Goal: Transaction & Acquisition: Purchase product/service

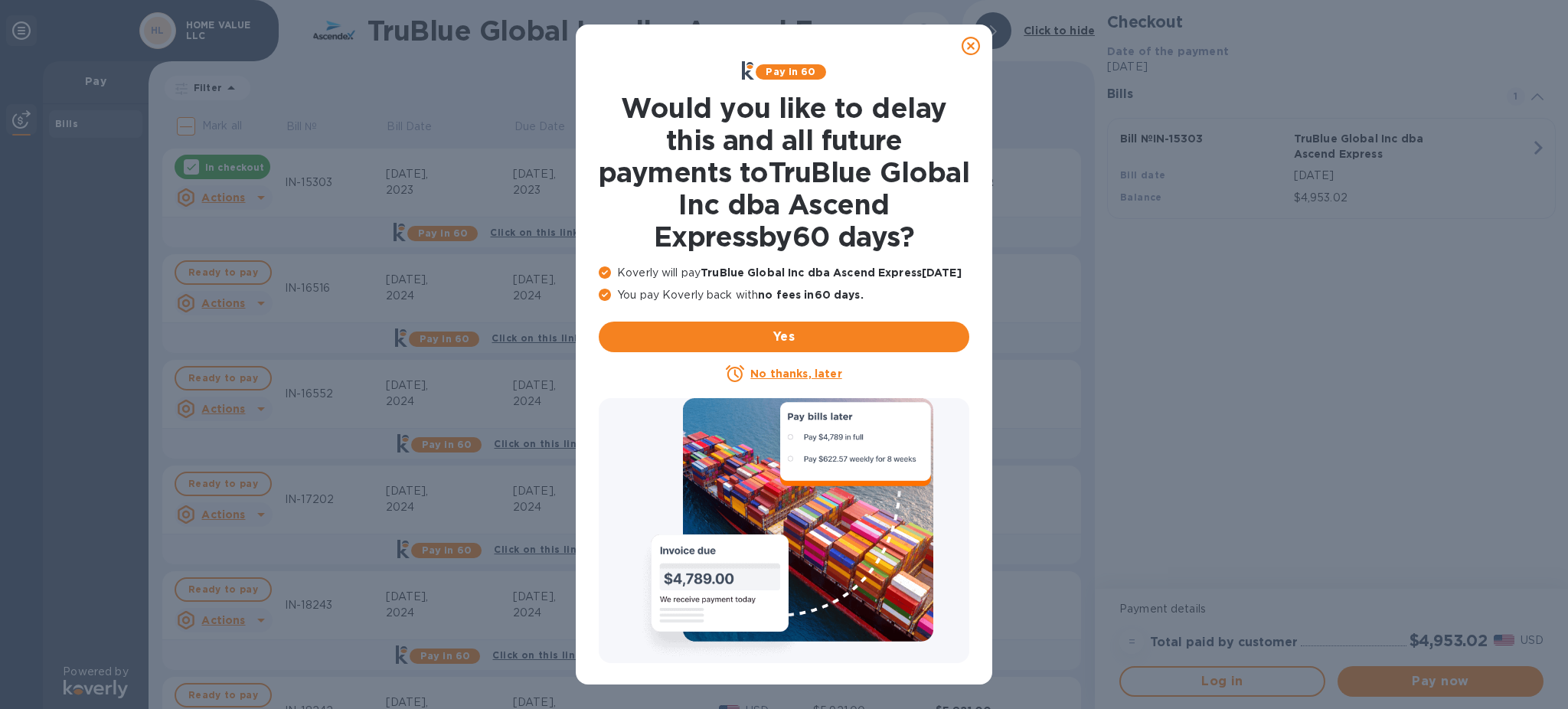
click at [967, 47] on icon at bounding box center [970, 45] width 18 height 18
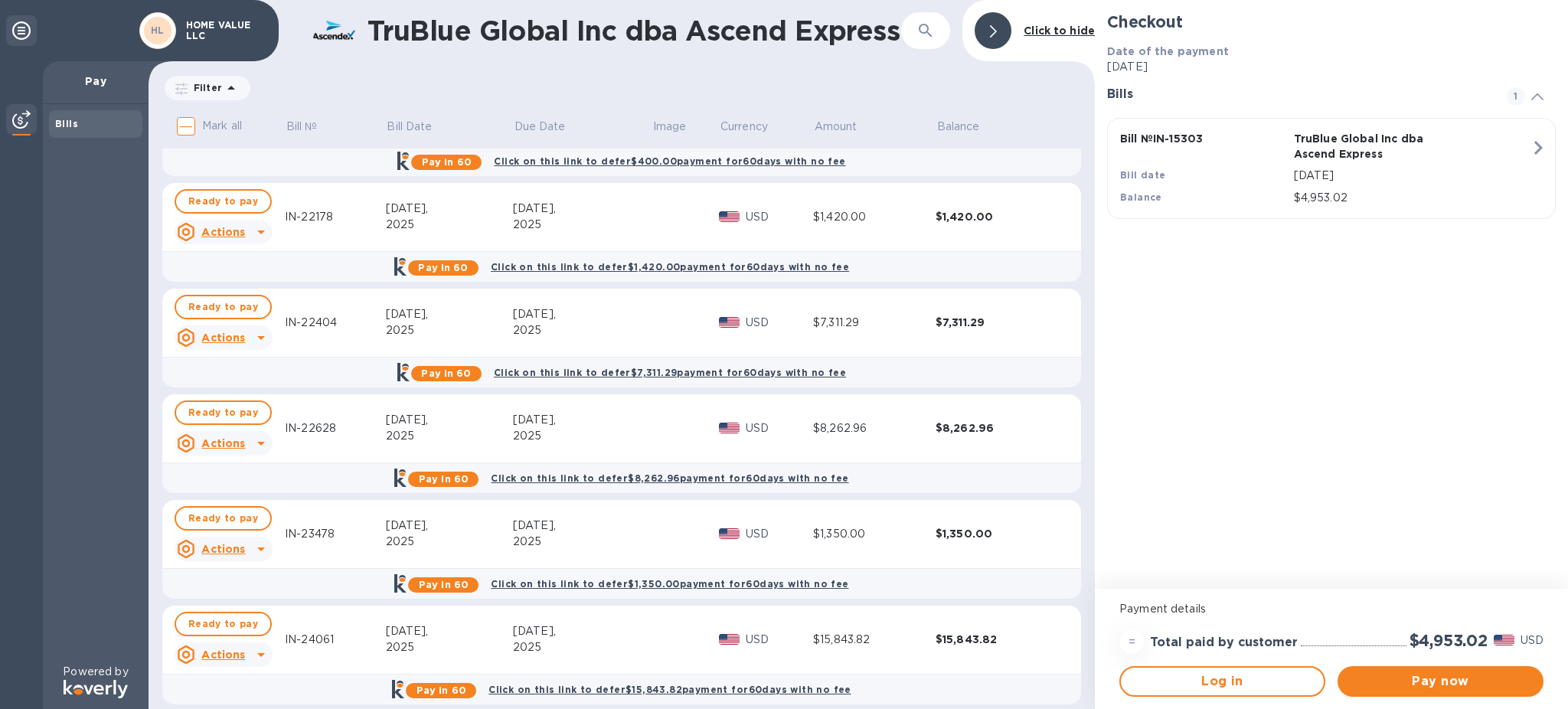
scroll to position [1143, 0]
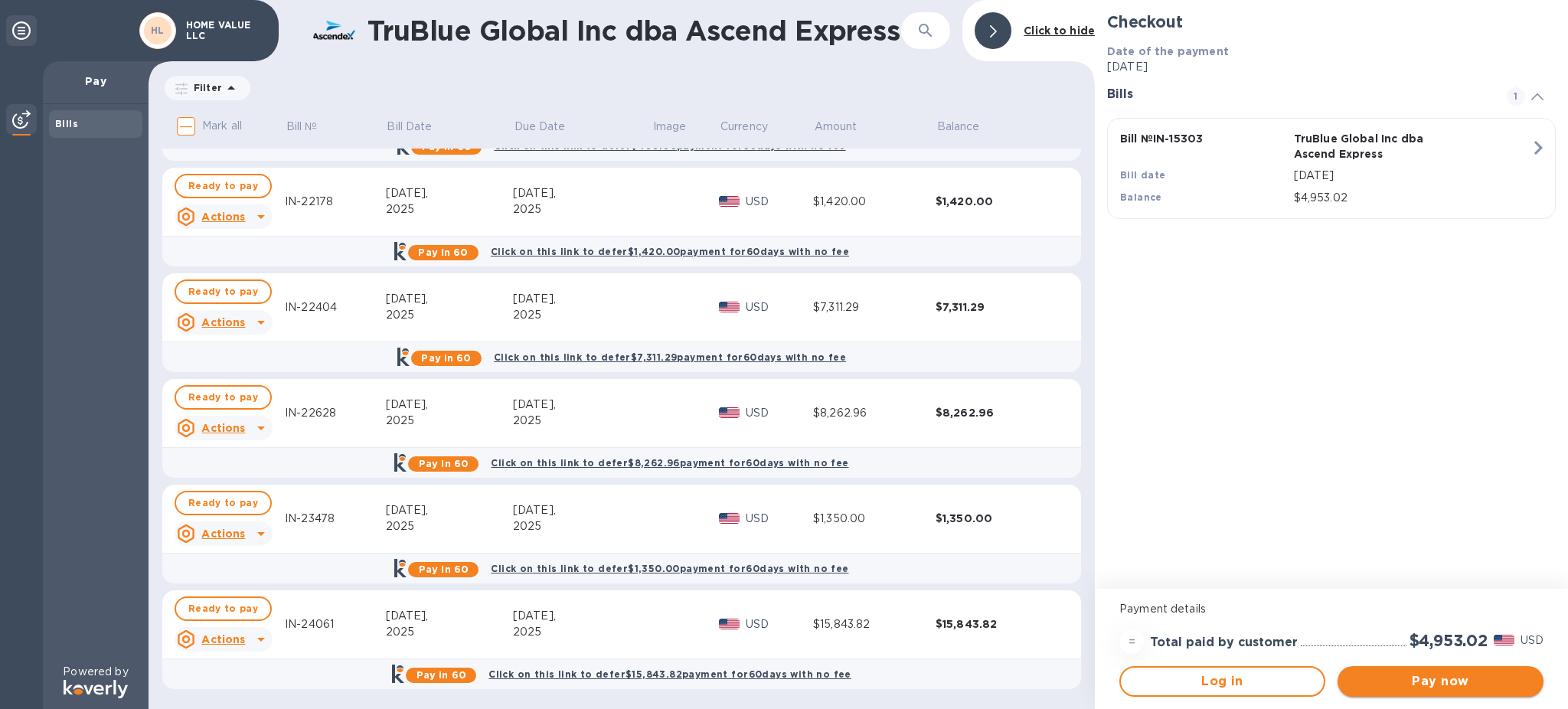
click at [1416, 681] on span "Pay now" at bounding box center [1440, 680] width 181 height 18
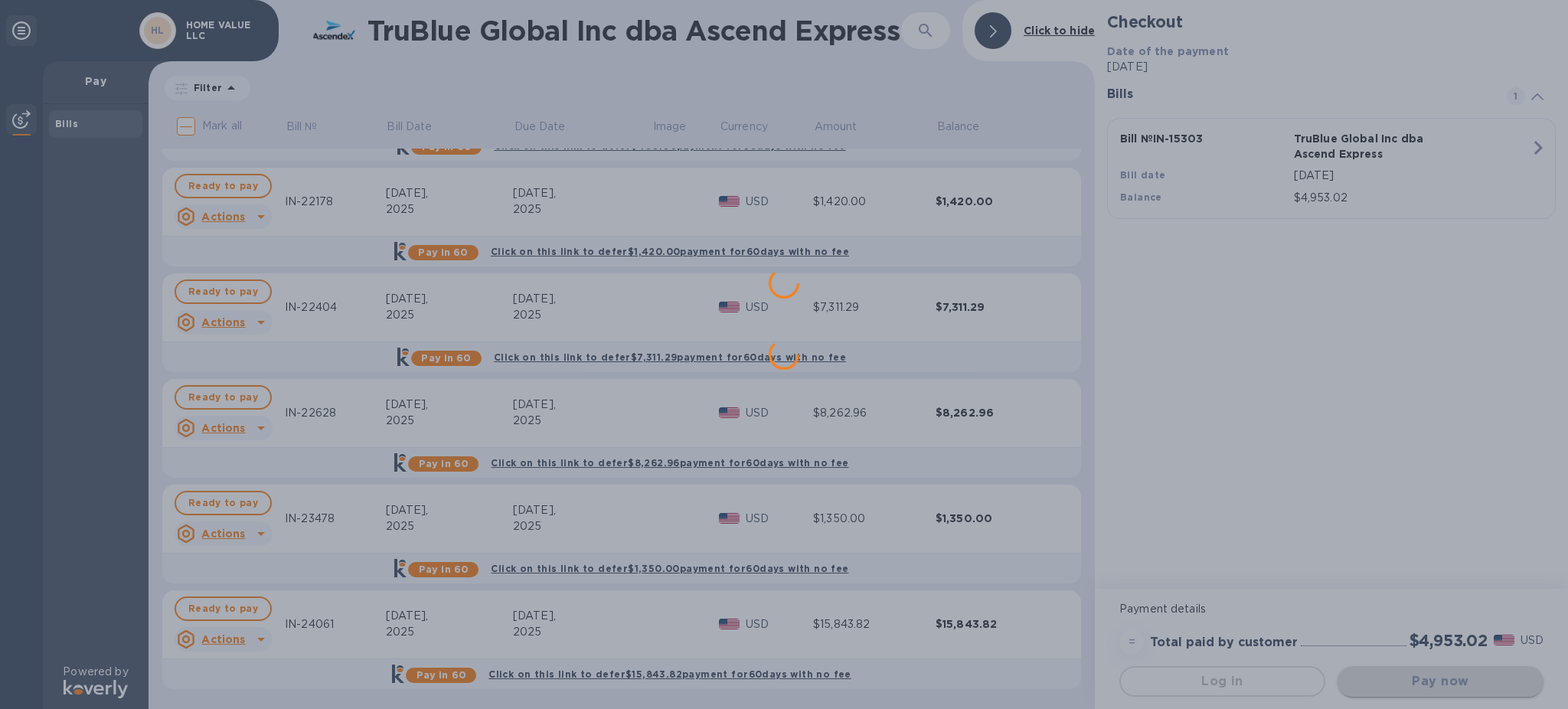
scroll to position [0, 0]
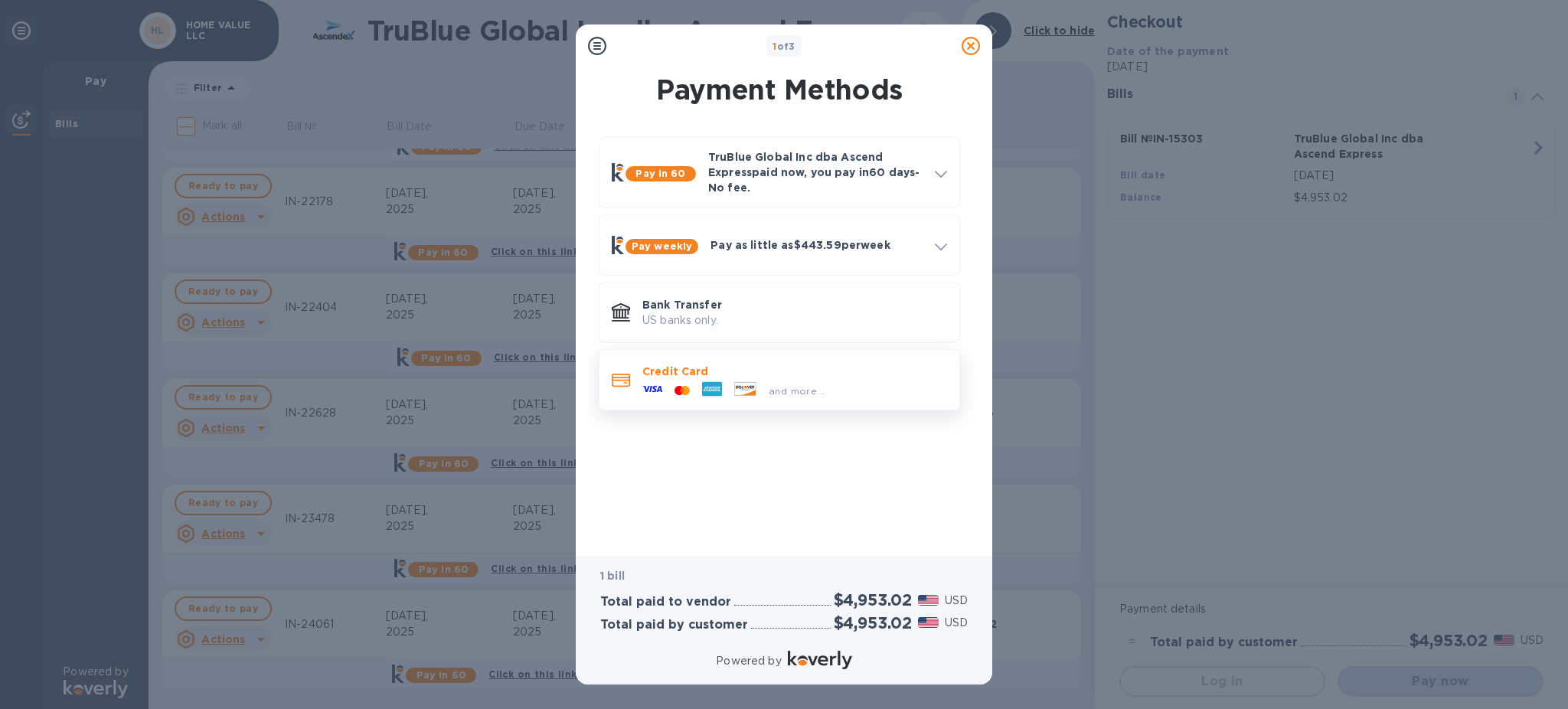
click at [634, 385] on div at bounding box center [621, 380] width 30 height 29
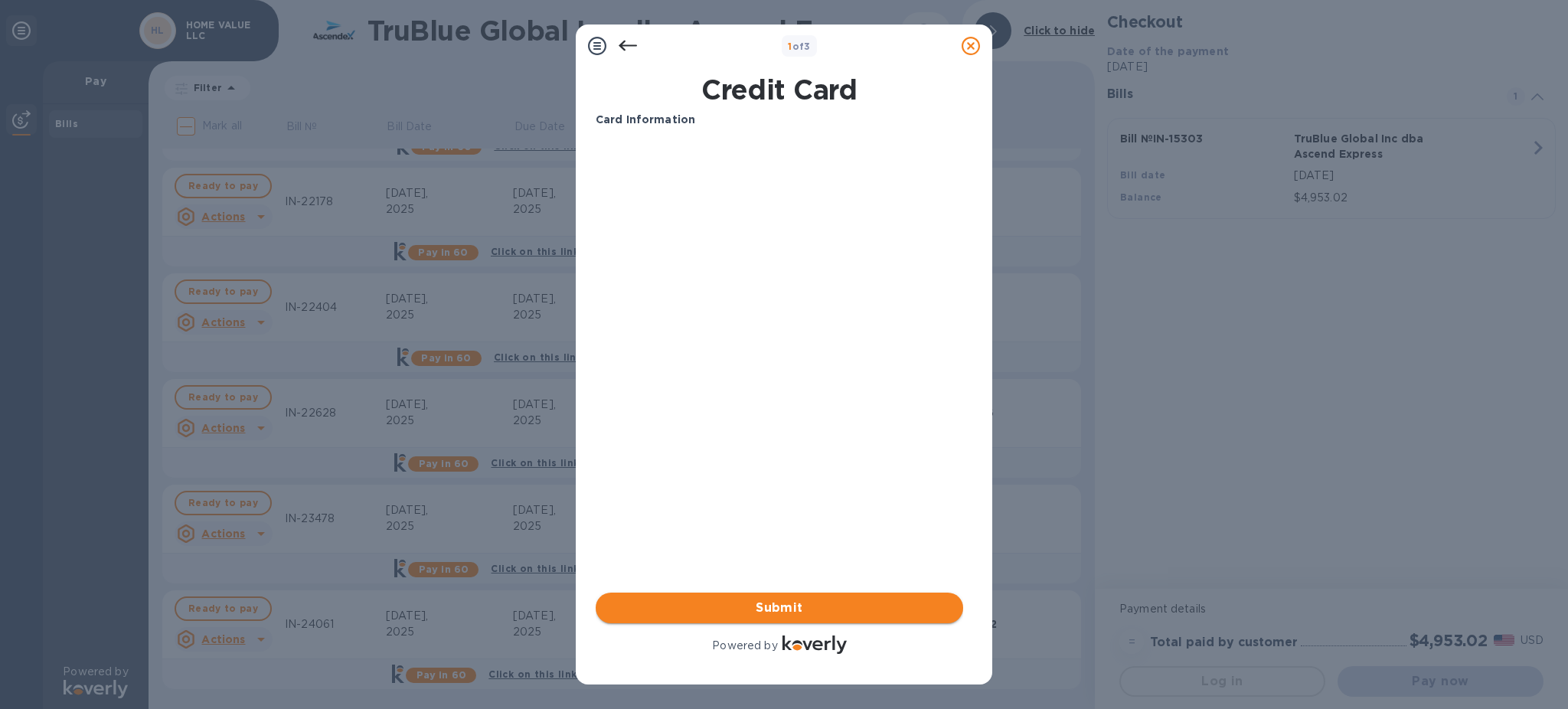
click at [790, 608] on span "Submit" at bounding box center [779, 608] width 343 height 18
click at [795, 620] on button "Submit" at bounding box center [779, 608] width 368 height 30
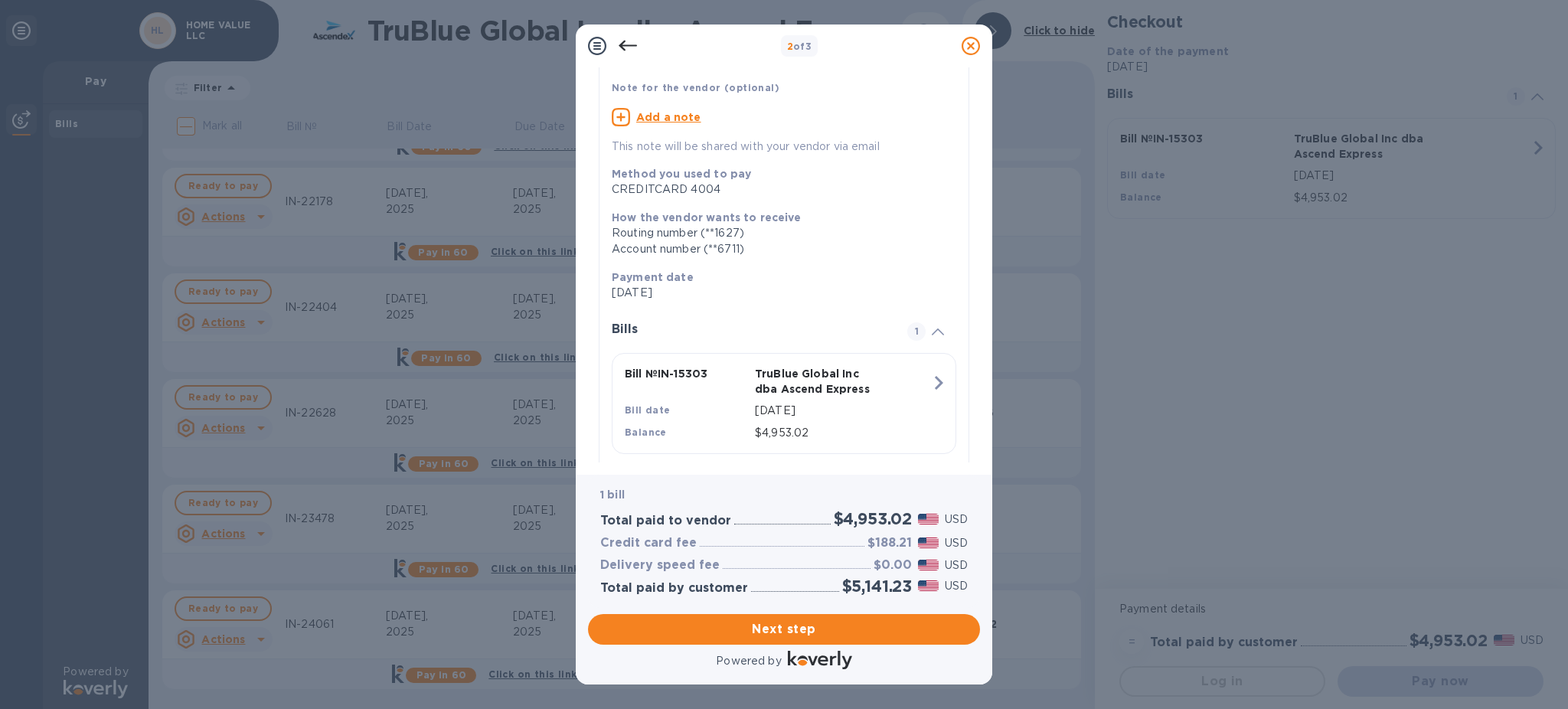
scroll to position [141, 0]
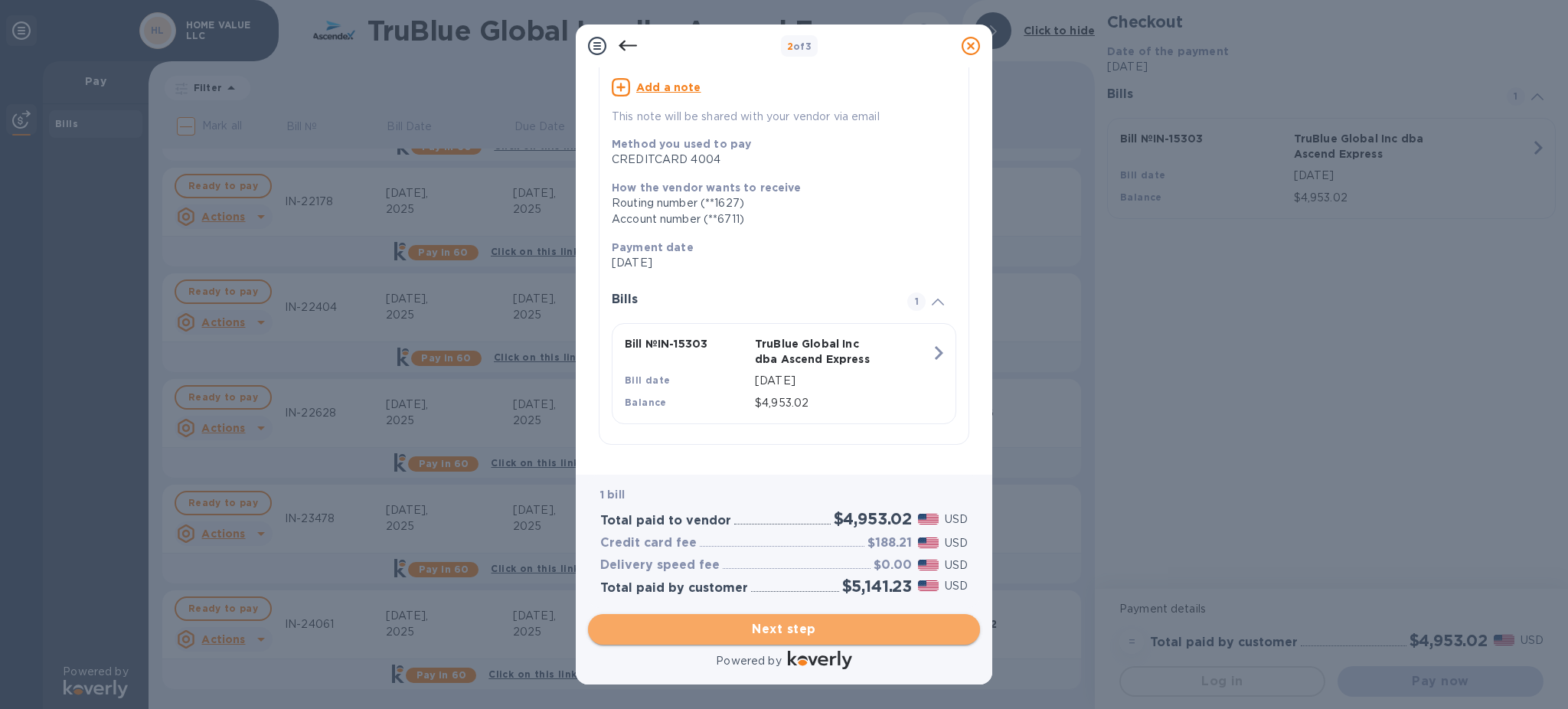
click at [823, 628] on span "Next step" at bounding box center [784, 628] width 368 height 18
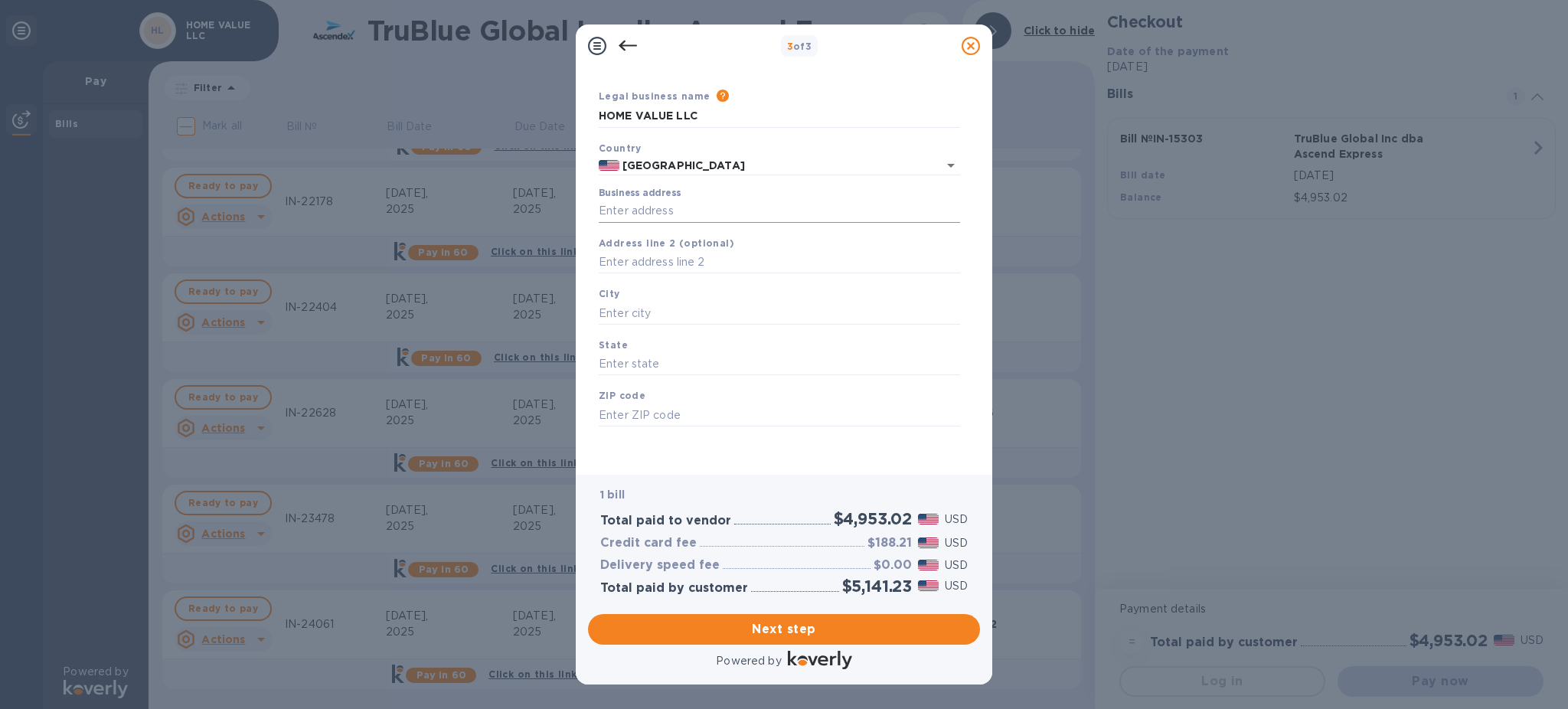
click at [627, 214] on input "Business address" at bounding box center [779, 211] width 361 height 23
type input "[GEOGRAPHIC_DATA]"
click at [657, 317] on input "text" at bounding box center [779, 313] width 361 height 23
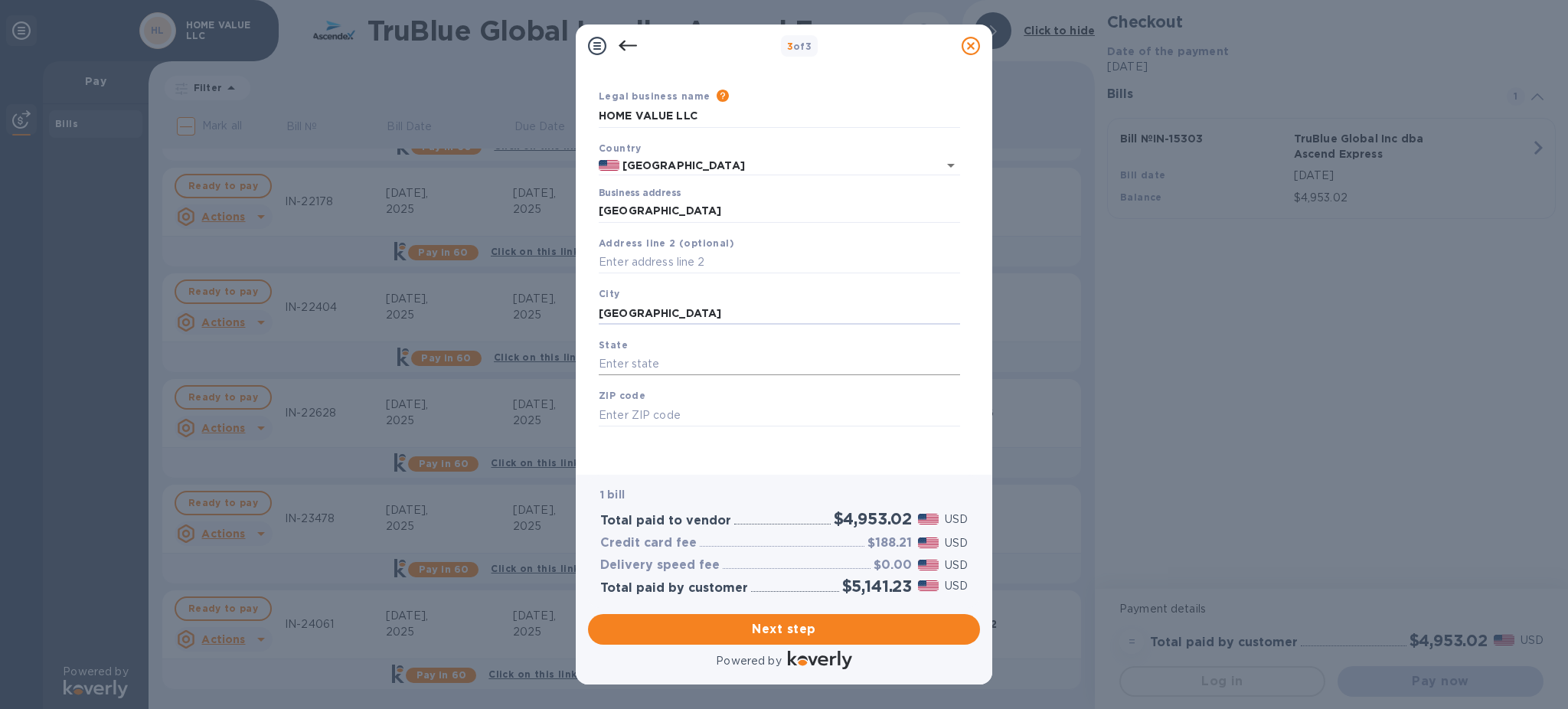
type input "[GEOGRAPHIC_DATA]"
click at [660, 362] on input "text" at bounding box center [779, 364] width 361 height 23
type input "IL"
click at [690, 423] on input "text" at bounding box center [779, 414] width 361 height 23
type input "60004"
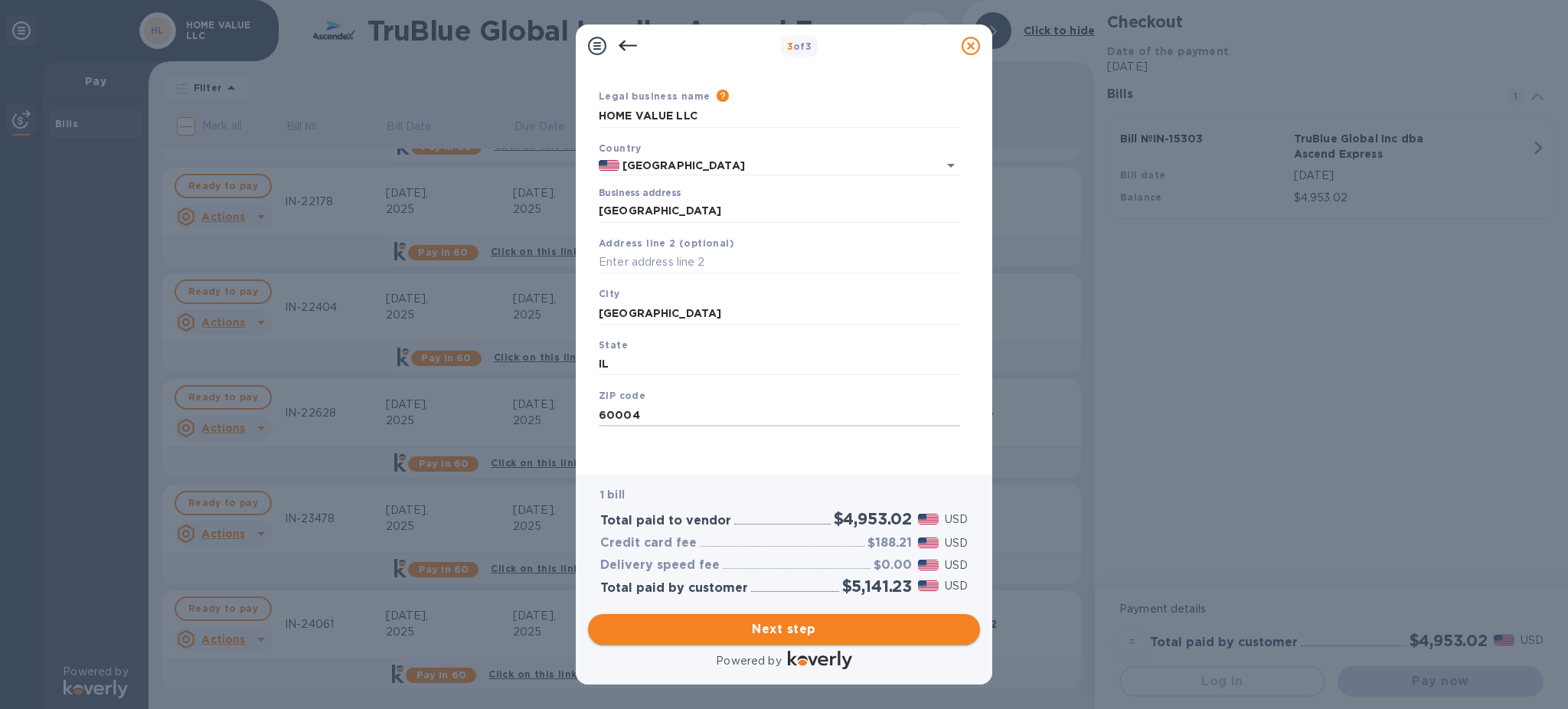
click at [772, 642] on button "Next step" at bounding box center [784, 628] width 392 height 30
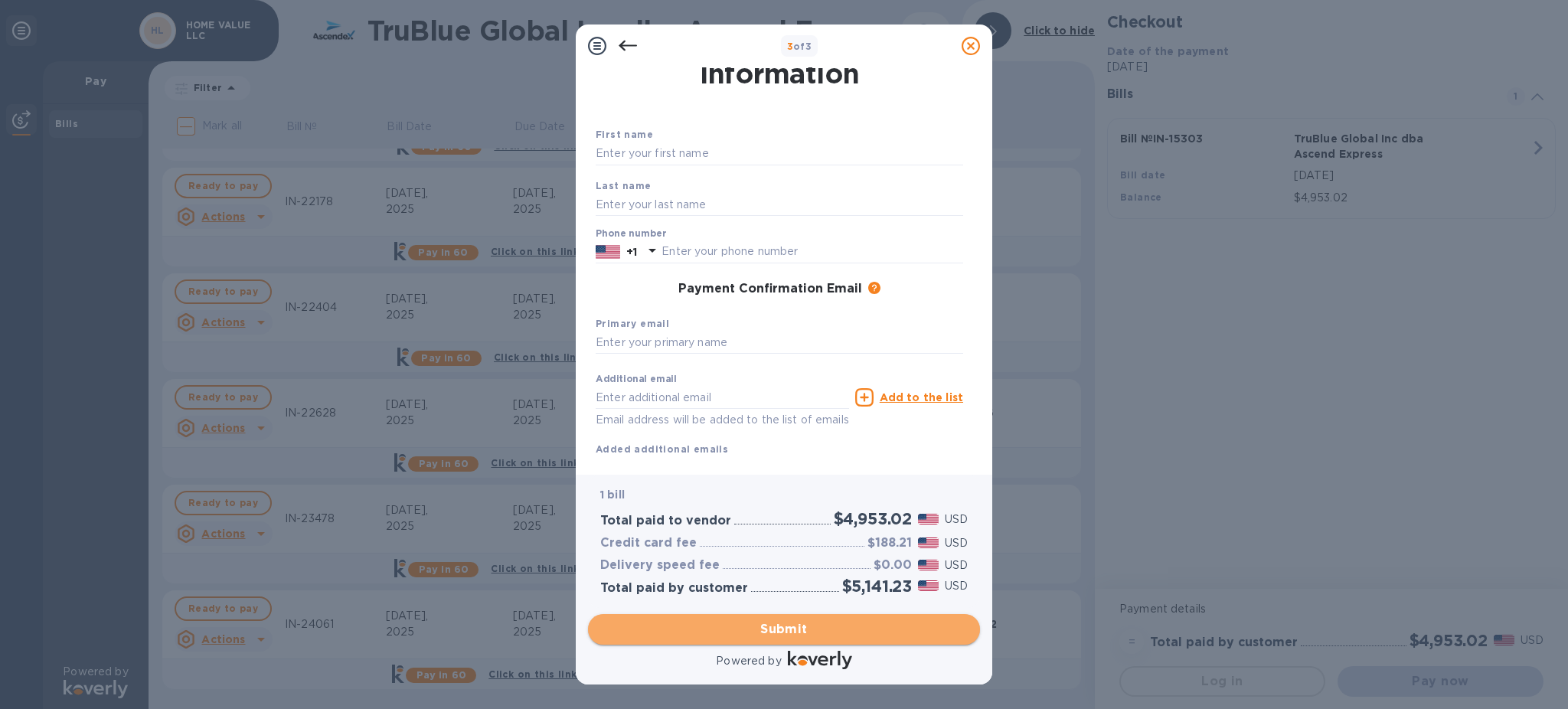
click at [806, 637] on span "Submit" at bounding box center [784, 628] width 368 height 18
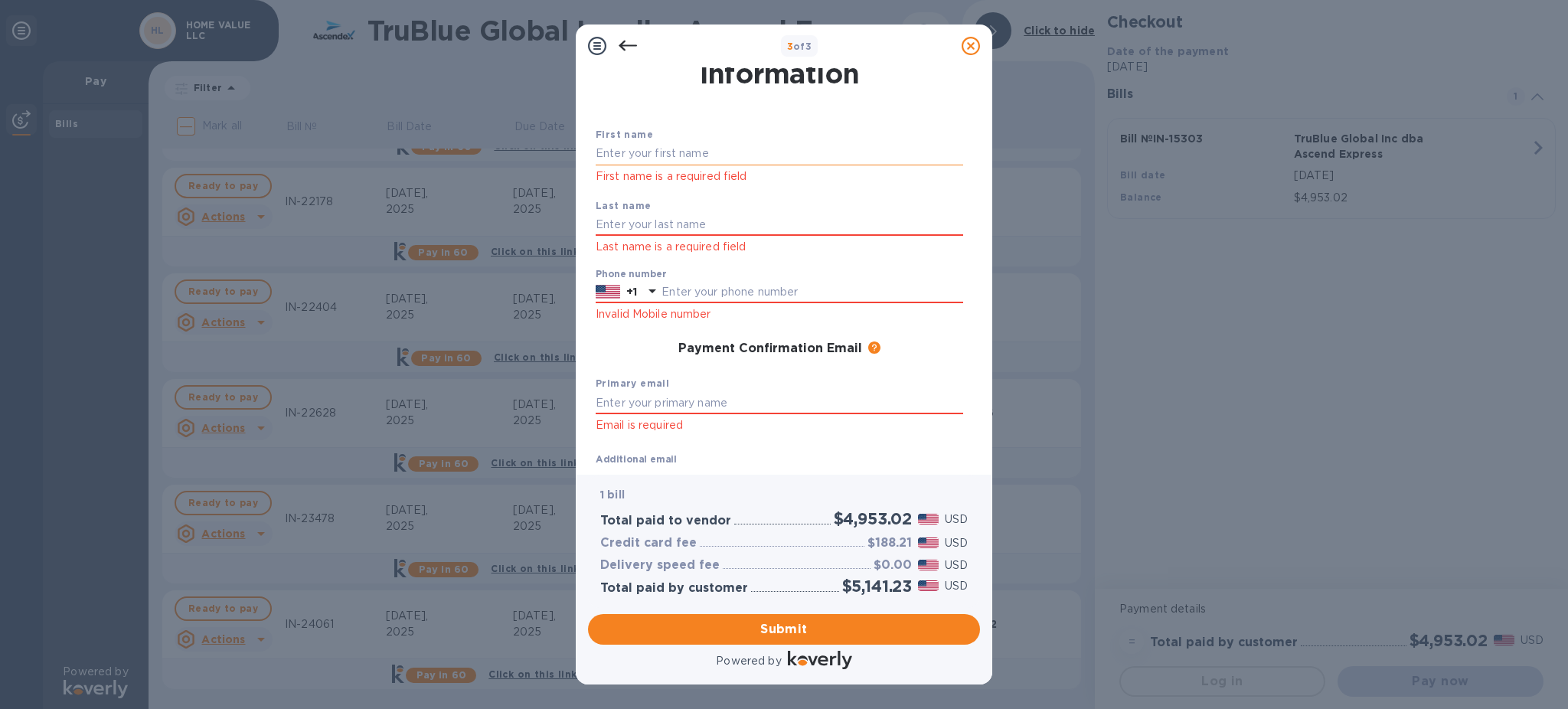
click at [643, 147] on input "text" at bounding box center [779, 153] width 368 height 23
type input "Baruch"
click at [623, 220] on input "text" at bounding box center [779, 224] width 368 height 23
type input "Nudman"
click at [682, 290] on input "text" at bounding box center [812, 292] width 302 height 23
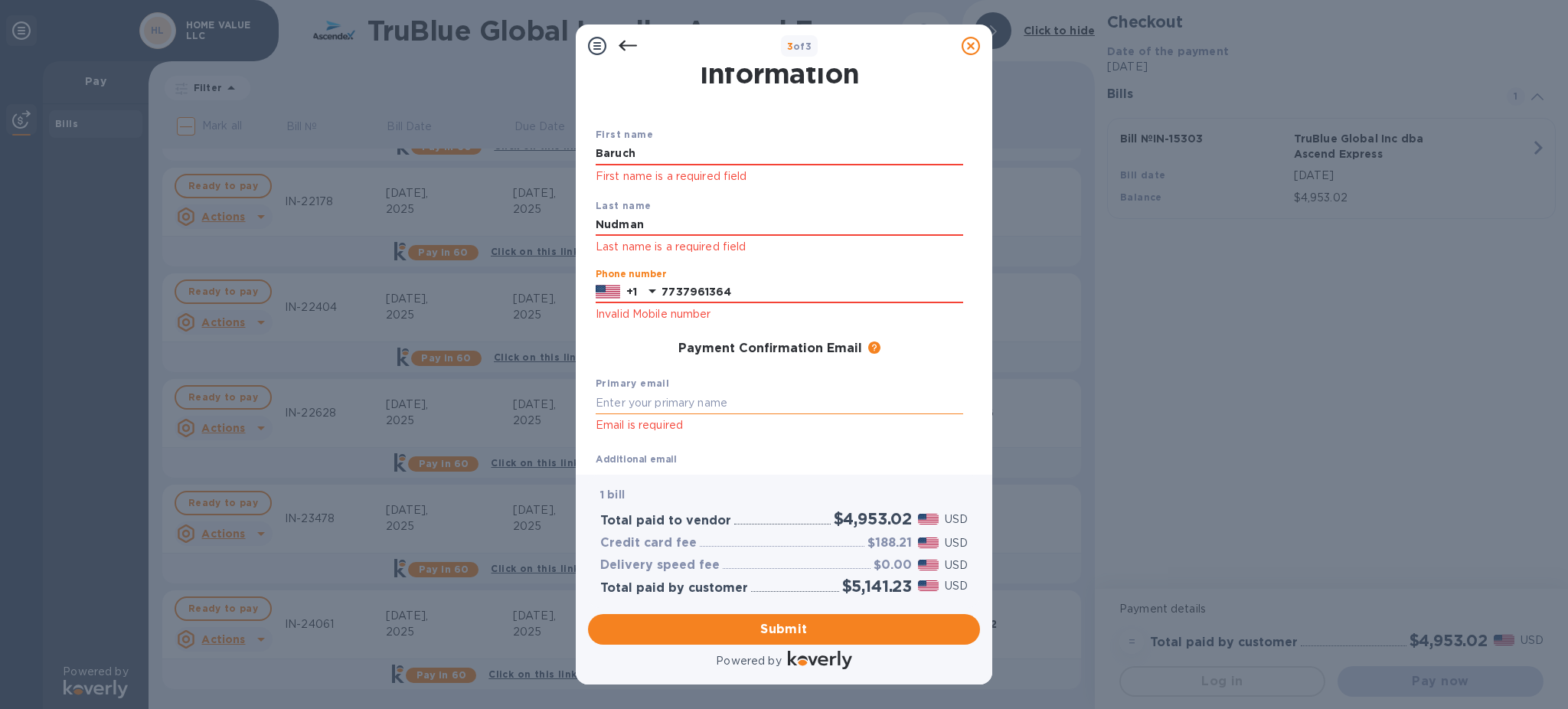
type input "7737961364"
click at [639, 400] on input "text" at bounding box center [779, 402] width 368 height 23
type input "[EMAIL_ADDRESS][DOMAIN_NAME]"
click at [738, 628] on span "Submit" at bounding box center [784, 628] width 368 height 18
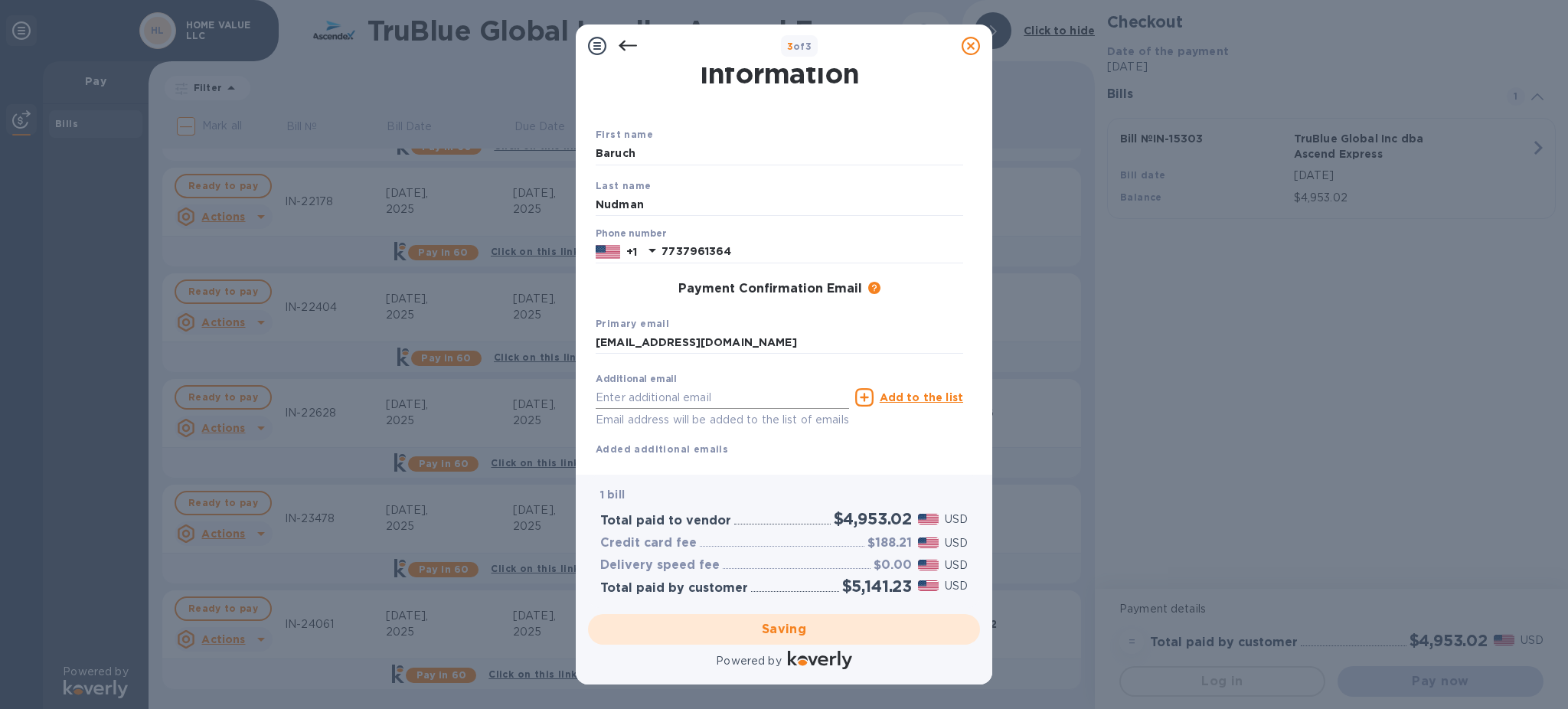
click at [662, 400] on input "text" at bounding box center [722, 397] width 253 height 23
type input "[EMAIL_ADDRESS][DOMAIN_NAME]"
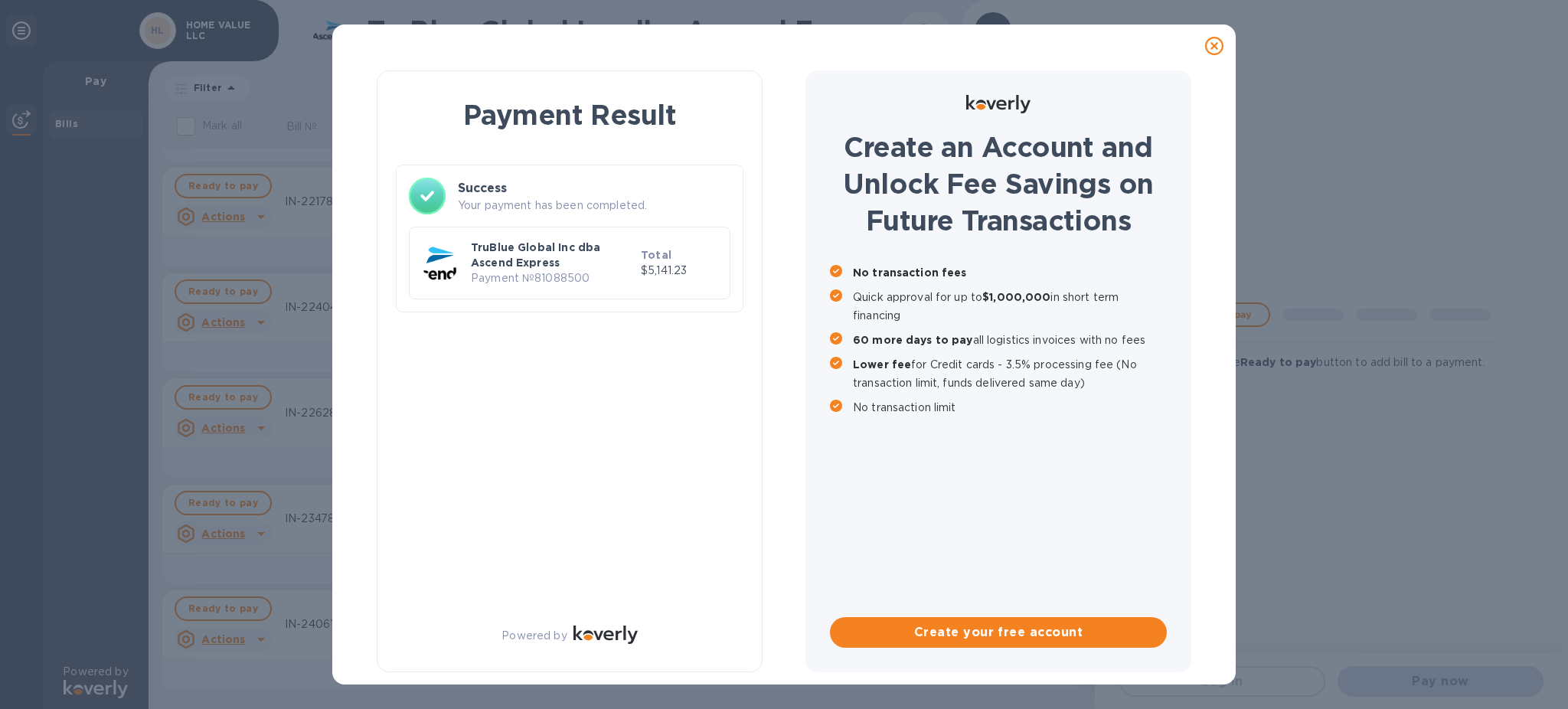
scroll to position [0, 0]
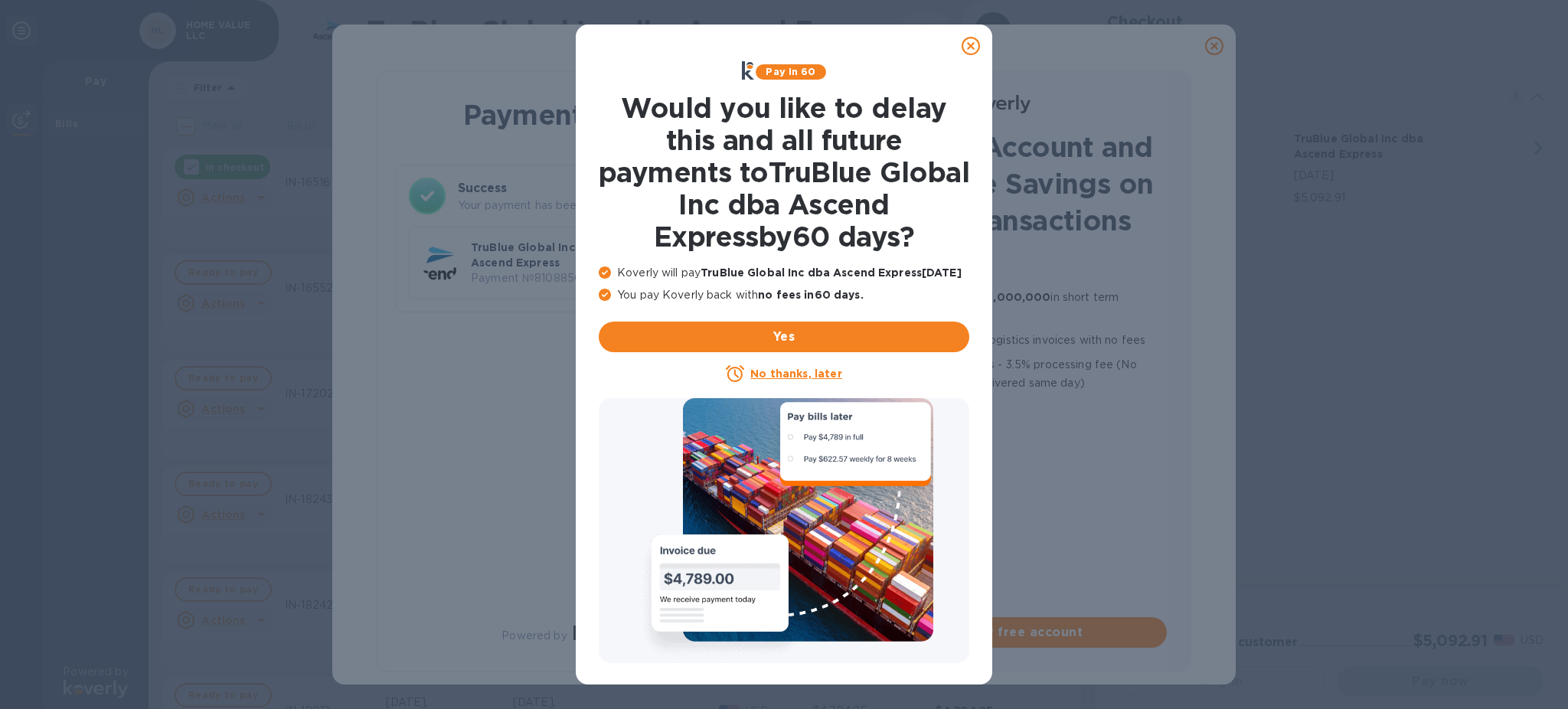
click at [969, 38] on icon at bounding box center [970, 45] width 18 height 18
